Goal: Find specific page/section: Find specific page/section

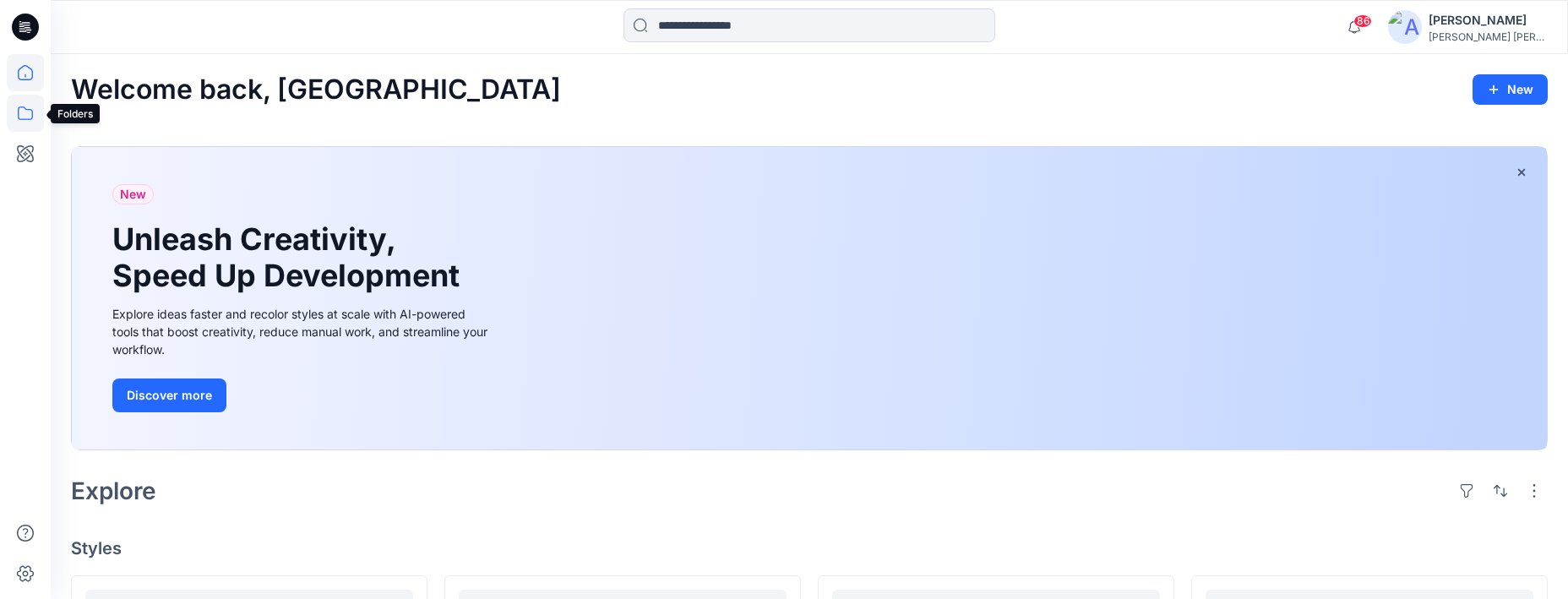
click at [32, 111] on icon at bounding box center [25, 112] width 37 height 37
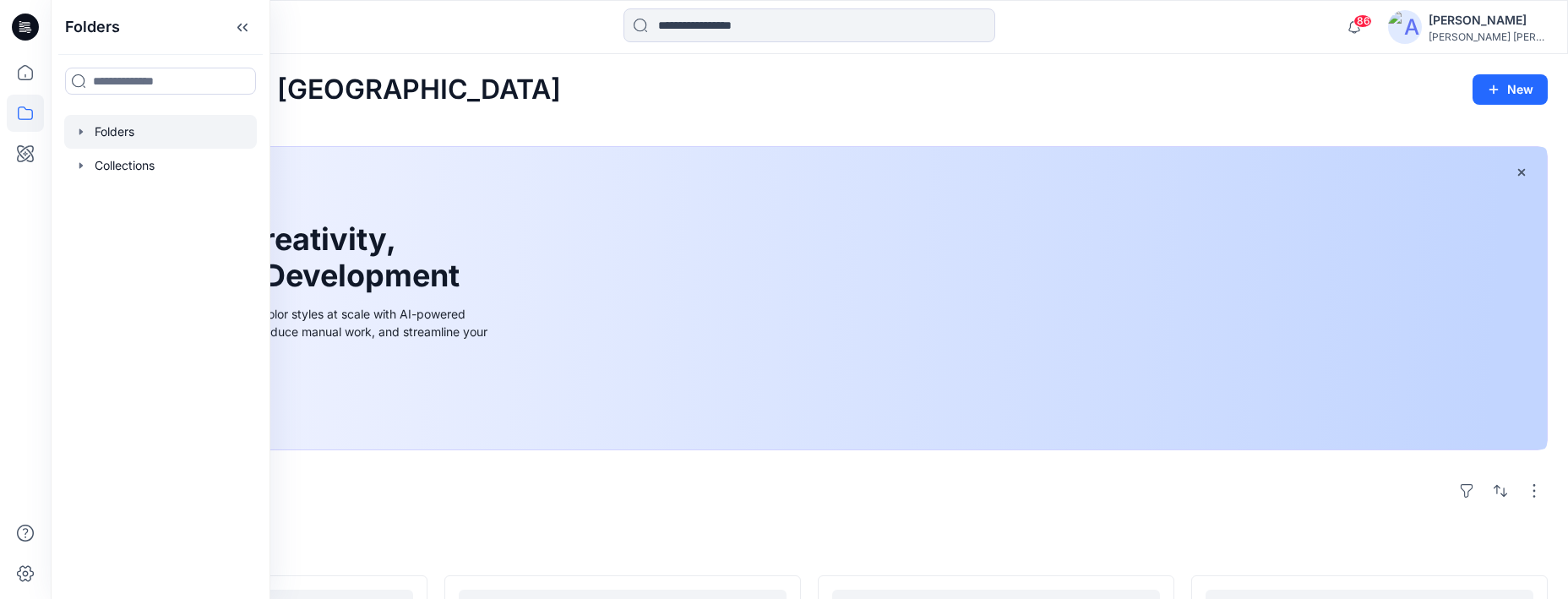
click at [125, 126] on div at bounding box center [161, 132] width 193 height 34
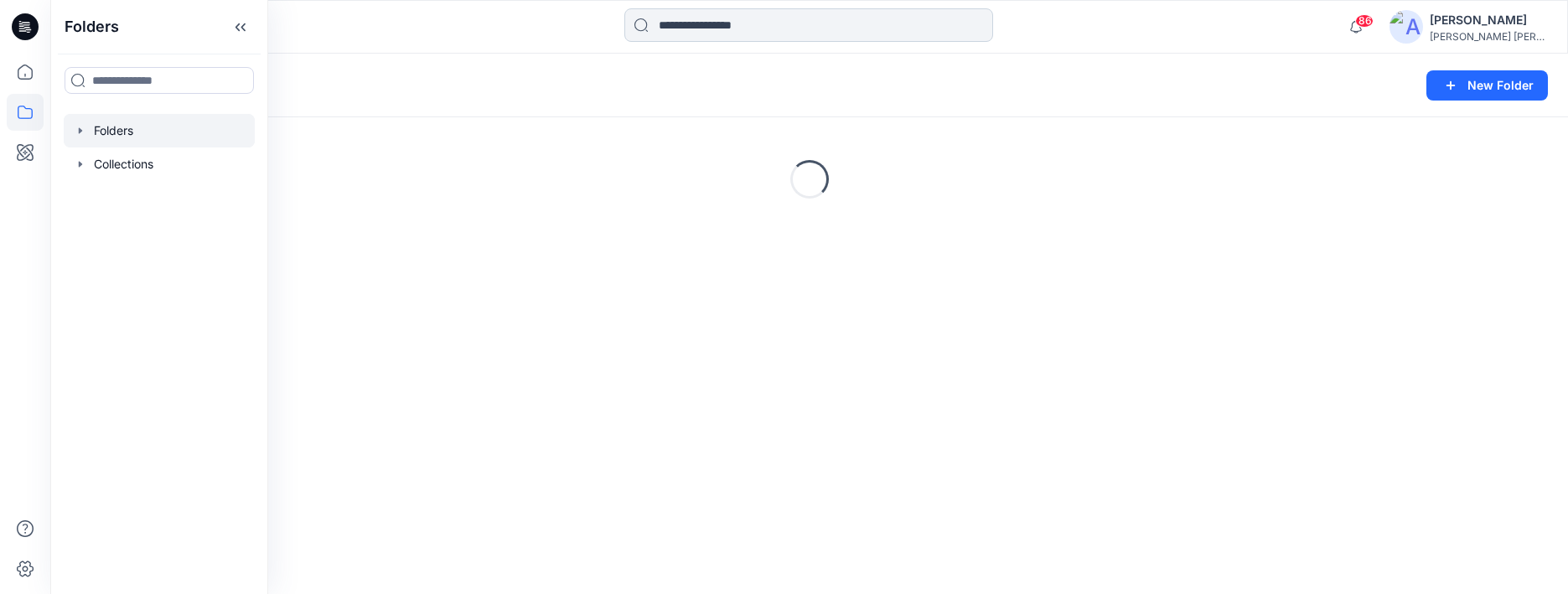
click at [690, 30] on input at bounding box center [808, 25] width 369 height 34
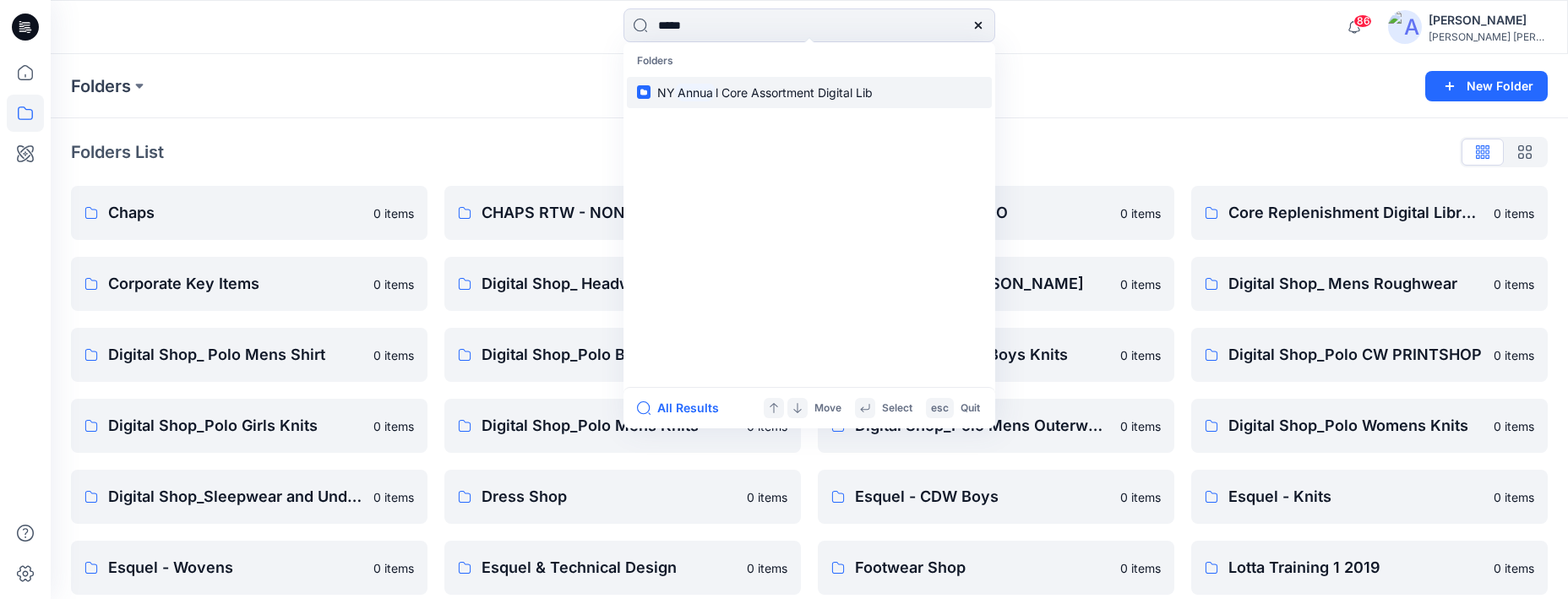
type input "*****"
click at [709, 92] on mark "Annua" at bounding box center [695, 92] width 40 height 20
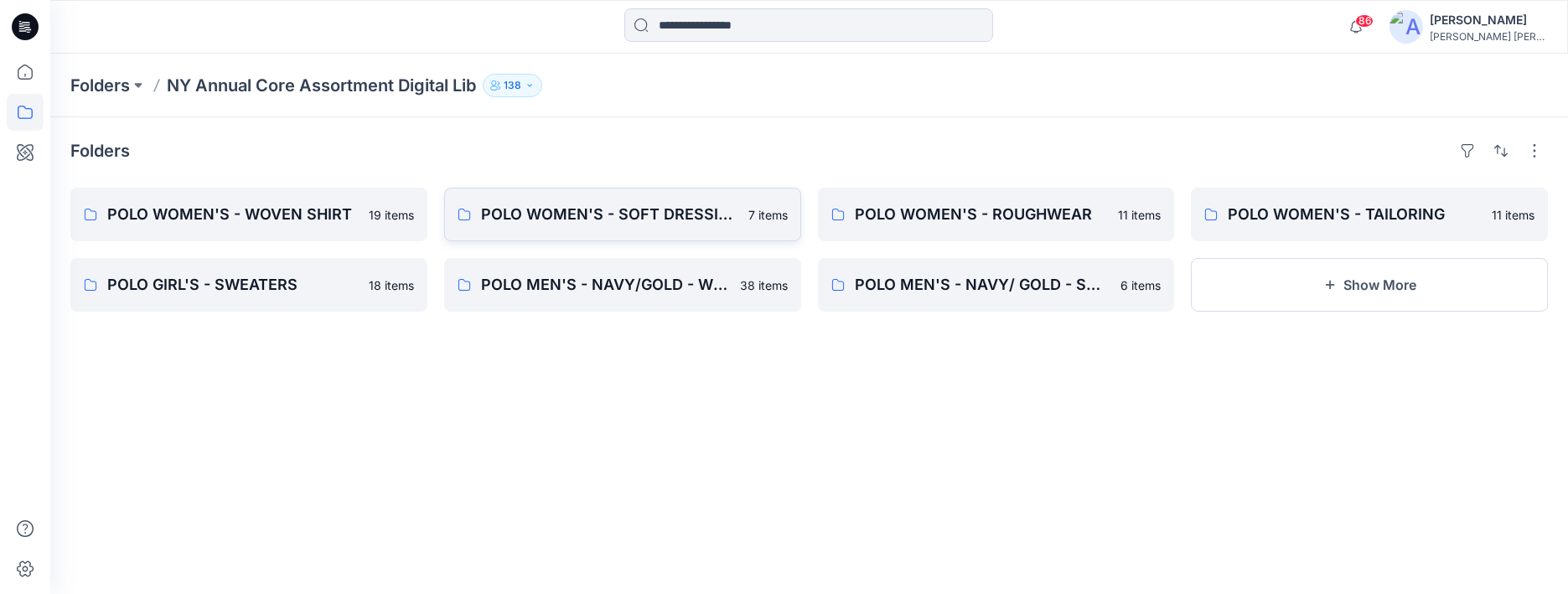
click at [579, 207] on p "POLO WOMEN'S - SOFT DRESSING" at bounding box center [609, 215] width 257 height 23
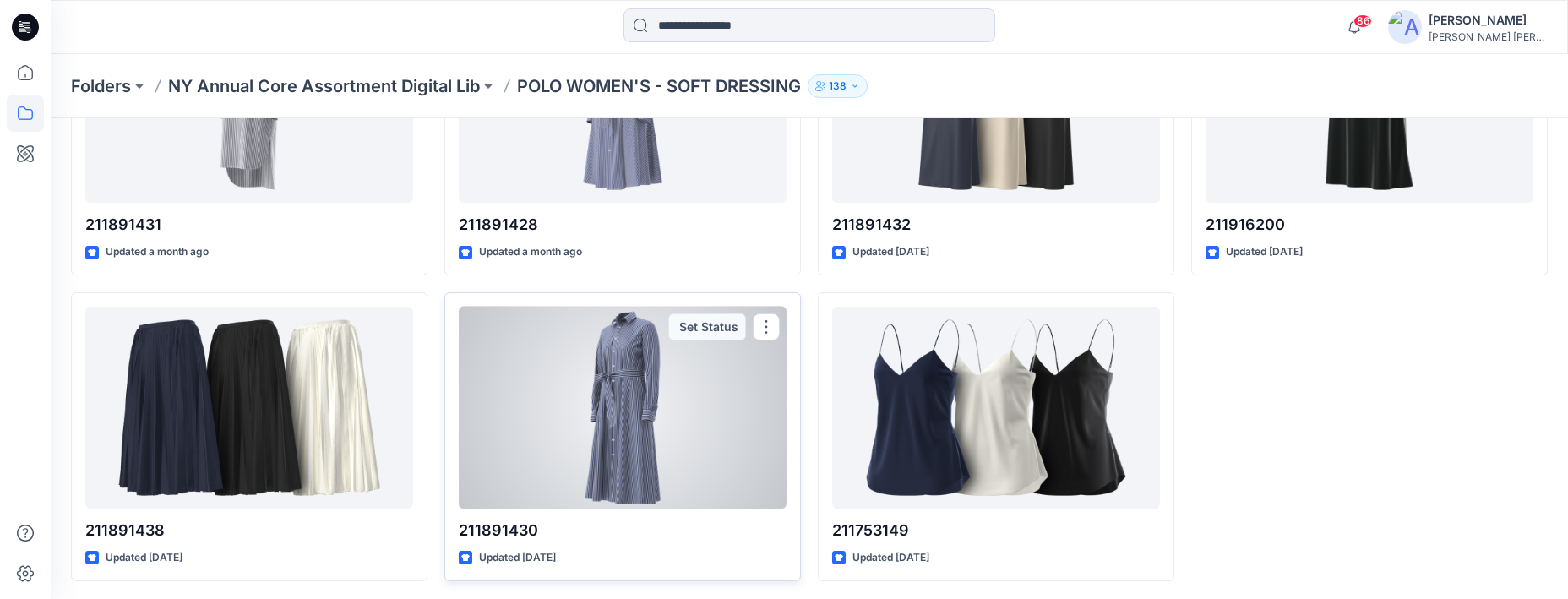
scroll to position [206, 0]
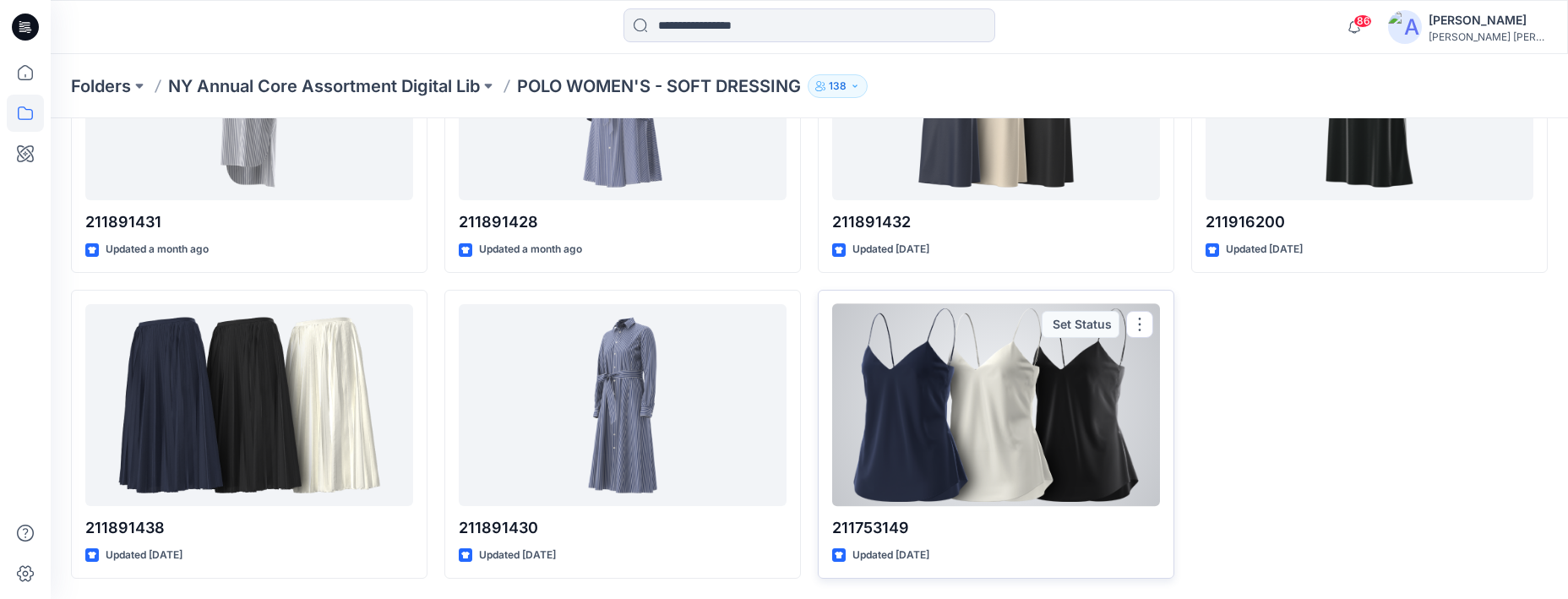
click at [959, 390] on div at bounding box center [995, 405] width 328 height 202
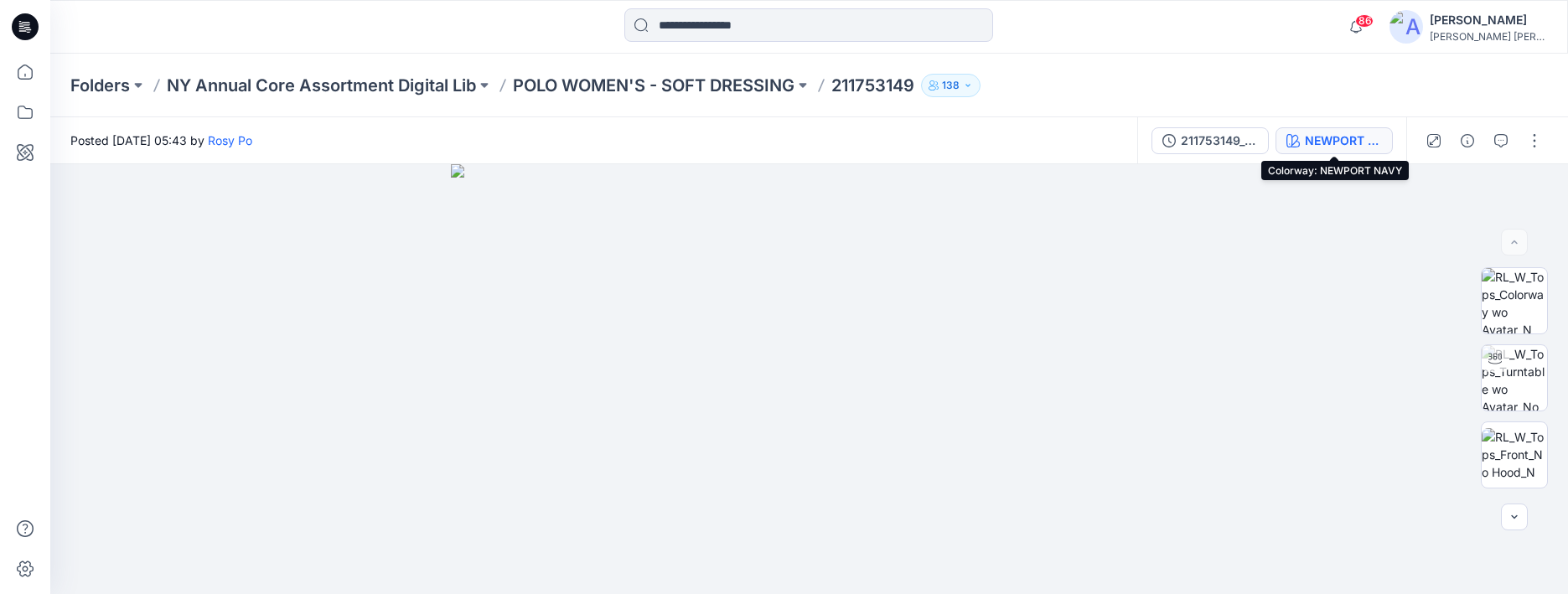
click at [1343, 140] on div "NEWPORT NAVY" at bounding box center [1343, 141] width 77 height 19
